Goal: Task Accomplishment & Management: Manage account settings

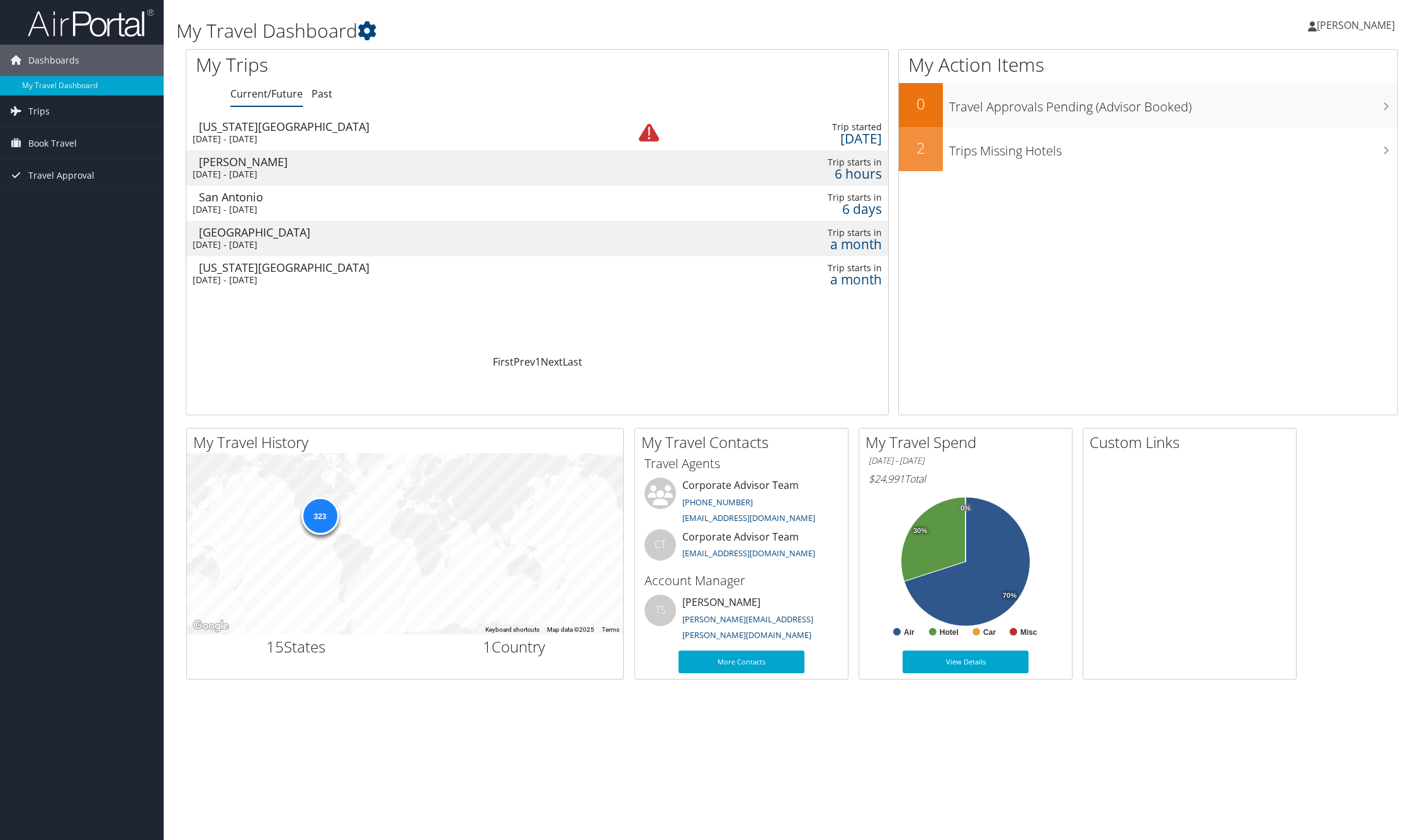
click at [367, 203] on td "[GEOGRAPHIC_DATA] [DATE] - [DATE]" at bounding box center [390, 204] width 408 height 35
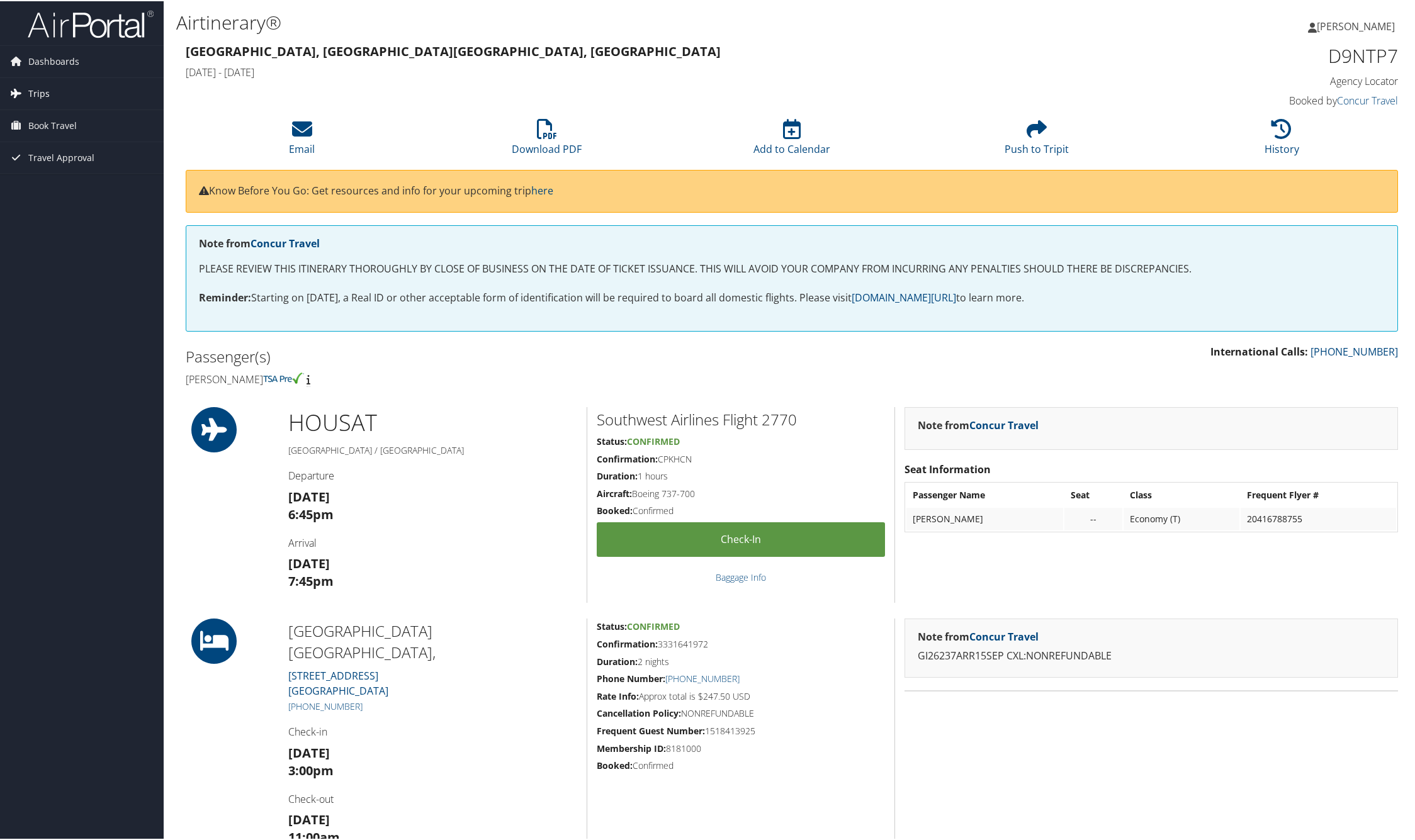
click at [36, 90] on span "Trips" at bounding box center [39, 92] width 22 height 31
click at [73, 175] on span "Book Travel" at bounding box center [52, 181] width 48 height 31
click at [105, 244] on link "Book/Manage Online Trips" at bounding box center [81, 243] width 163 height 19
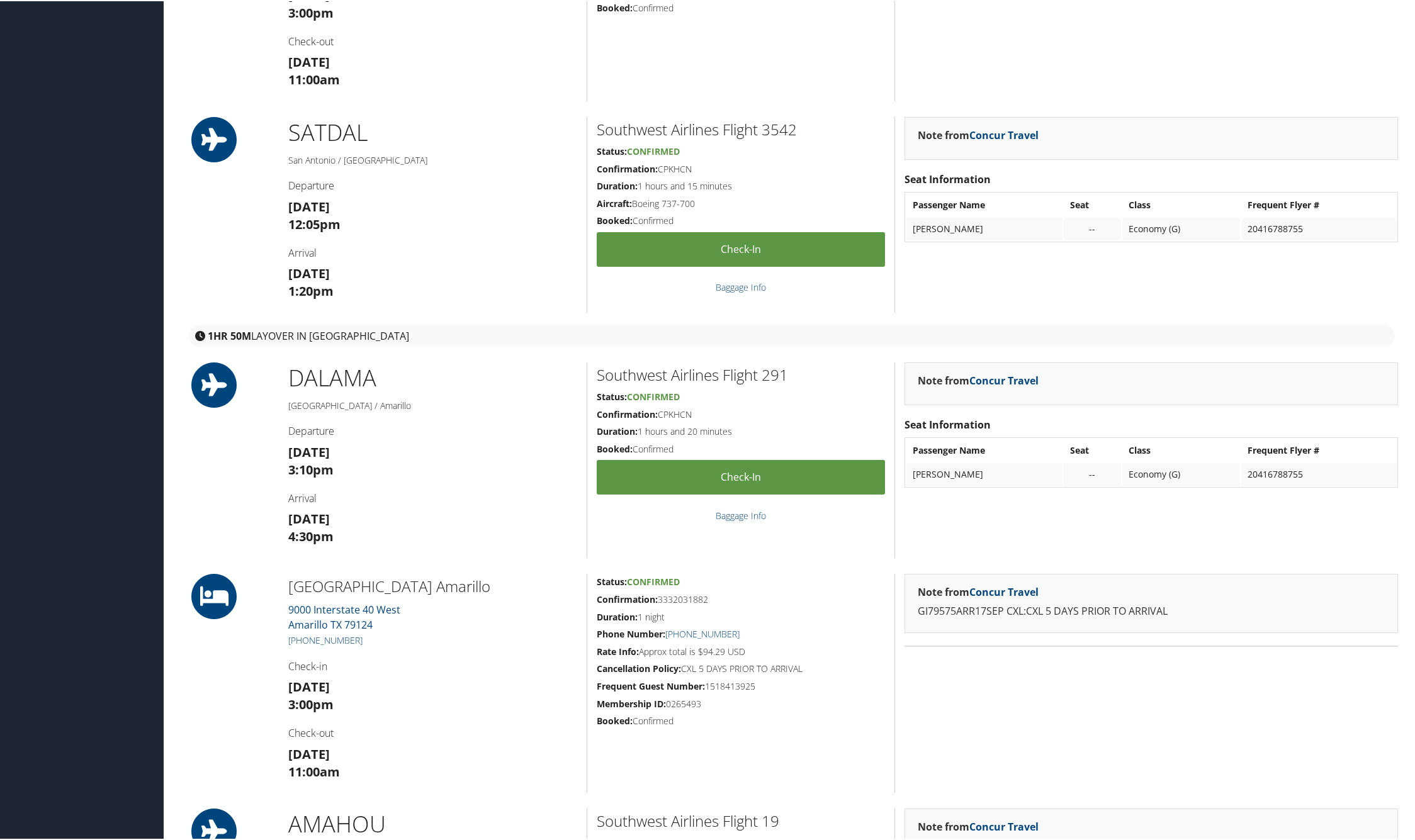
scroll to position [789, 0]
